Goal: Communication & Community: Participate in discussion

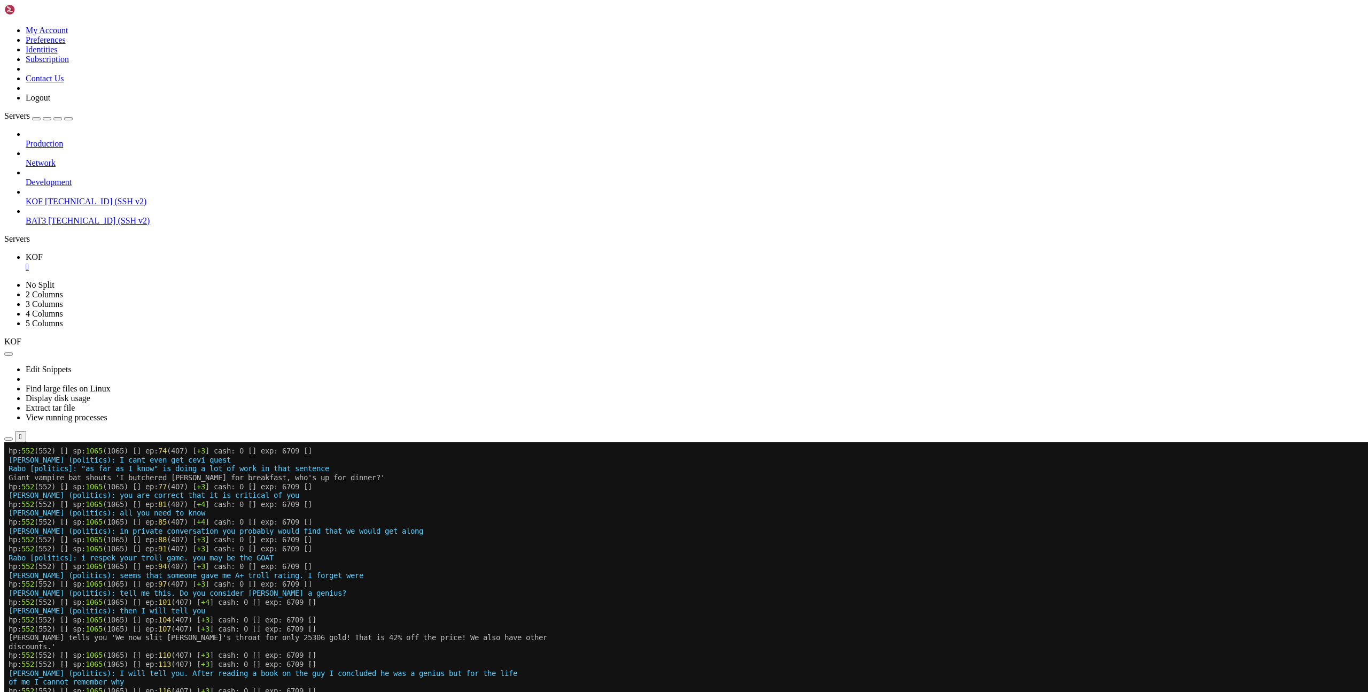
scroll to position [2729, 0]
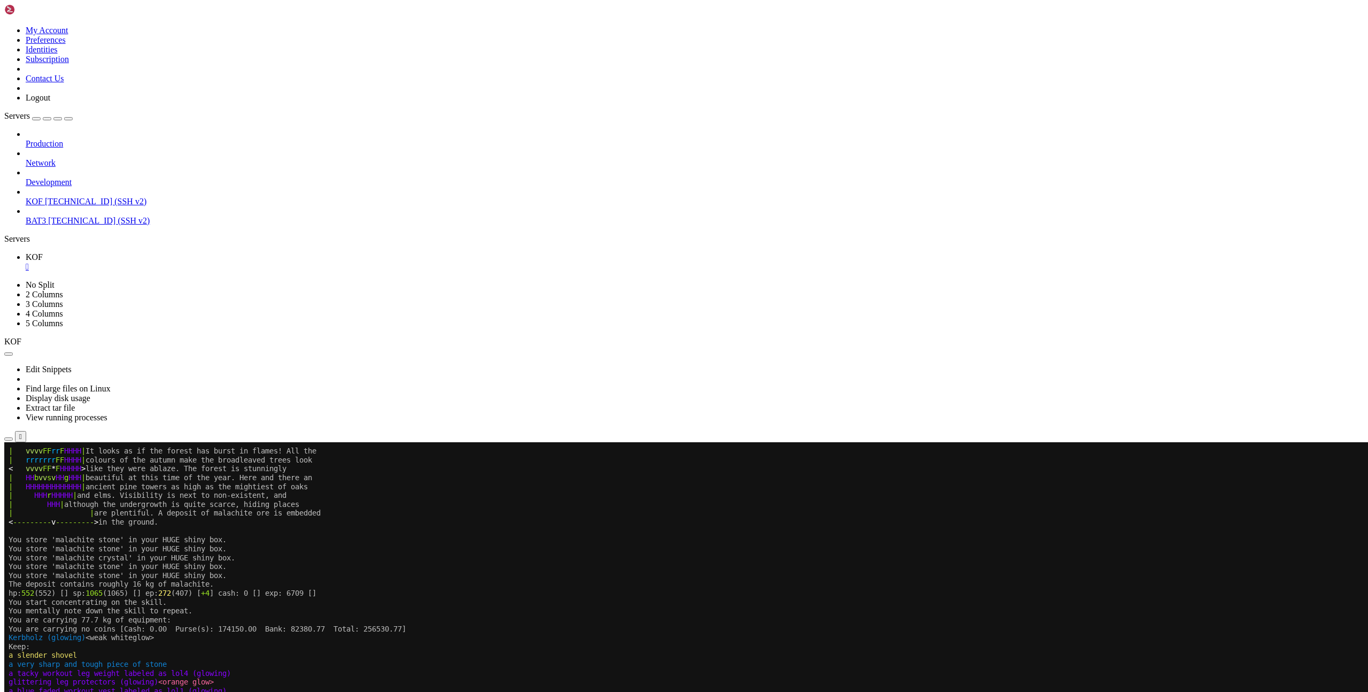
drag, startPoint x: 117, startPoint y: 886, endPoint x: 166, endPoint y: 886, distance: 49.2
copy span "hammerzeit"
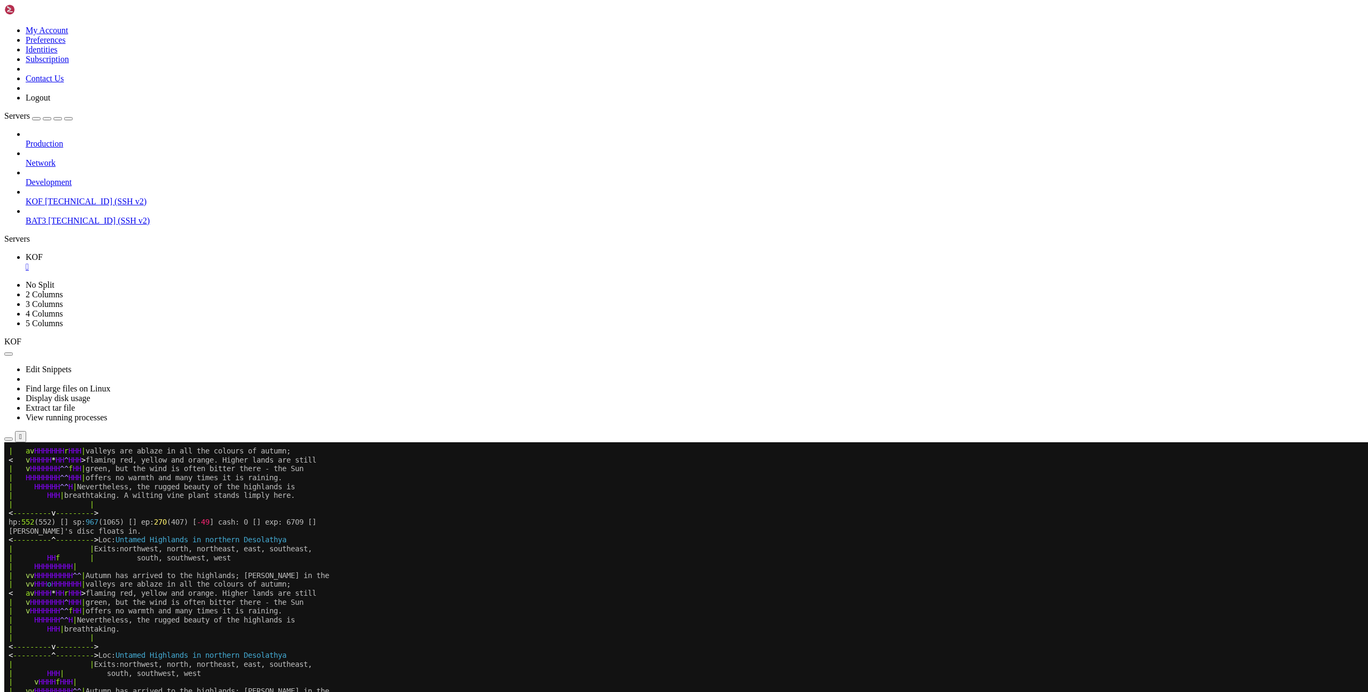
click at [822, 612] on x-row "| v HHHHHHH ^^ f HH | offers no warmth and many times it is raining." at bounding box center [621, 610] width 1224 height 9
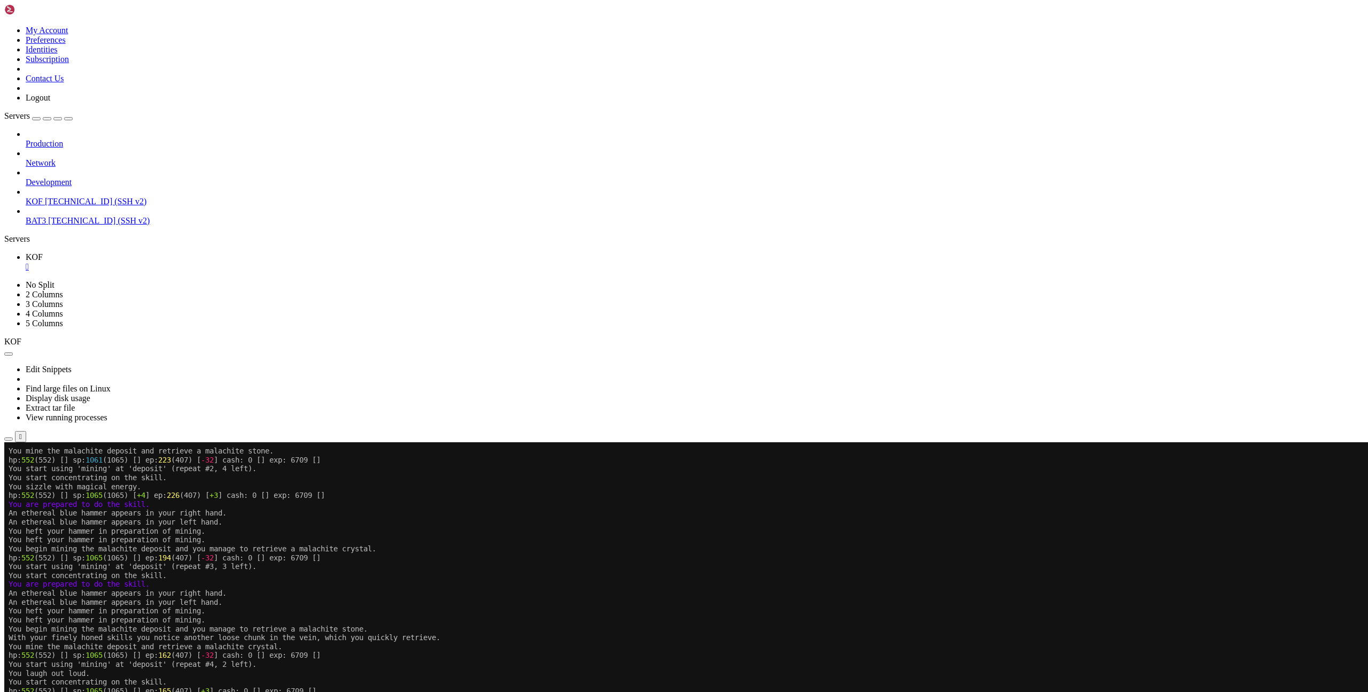
scroll to position [8, 0]
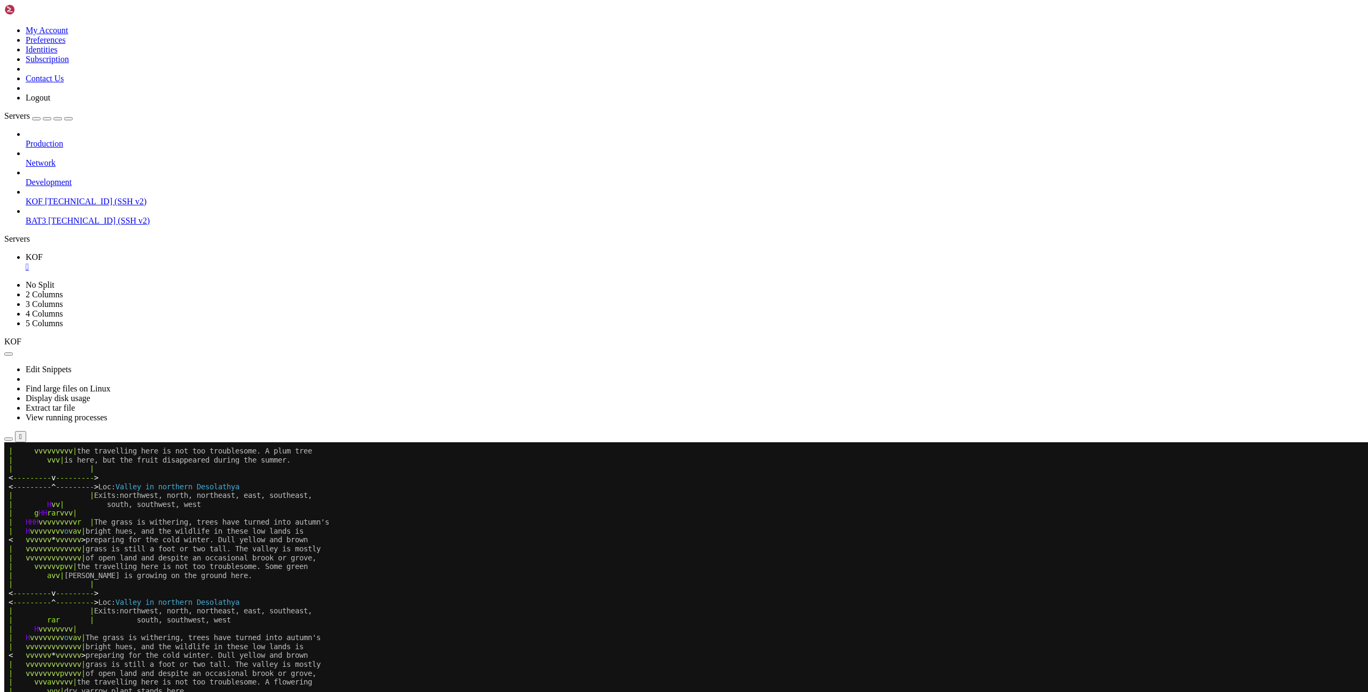
scroll to position [2809, 0]
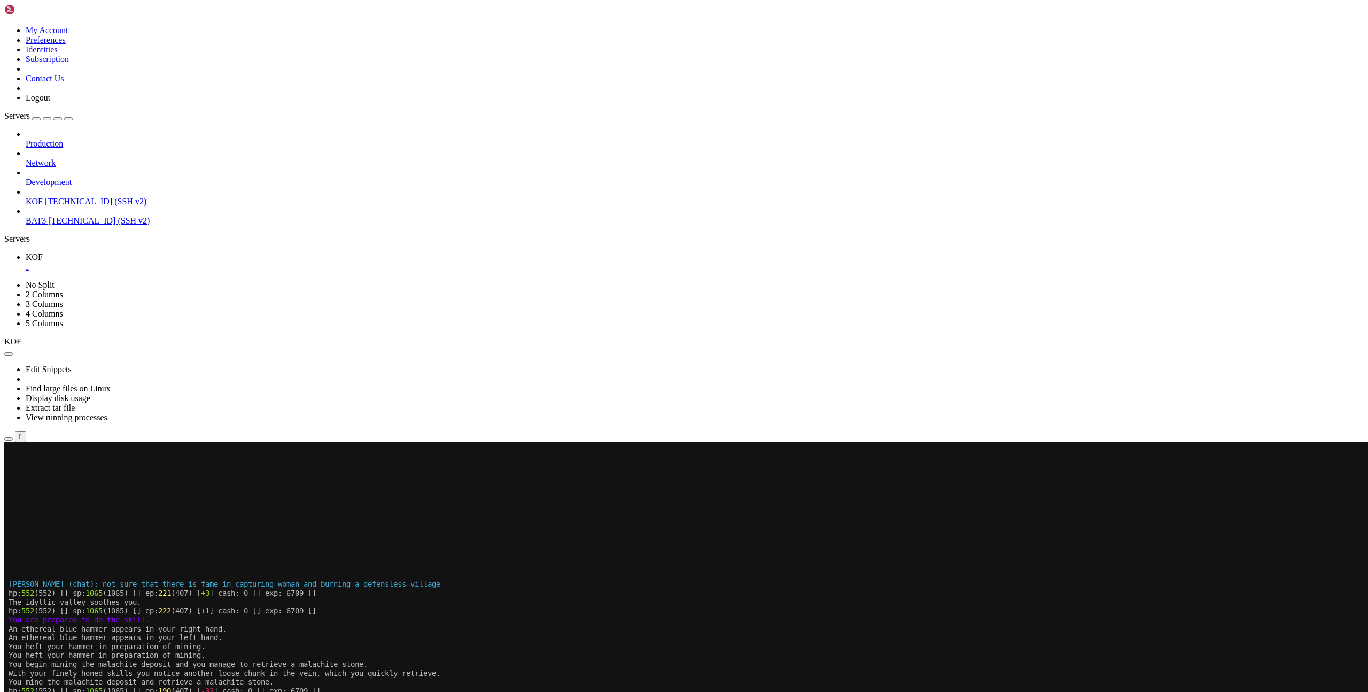
drag, startPoint x: 10, startPoint y: 967, endPoint x: 267, endPoint y: 964, distance: 257.1
copy span "[03:44]:Gunk {chat}: not sure you are cut out for this"
